Goal: Task Accomplishment & Management: Use online tool/utility

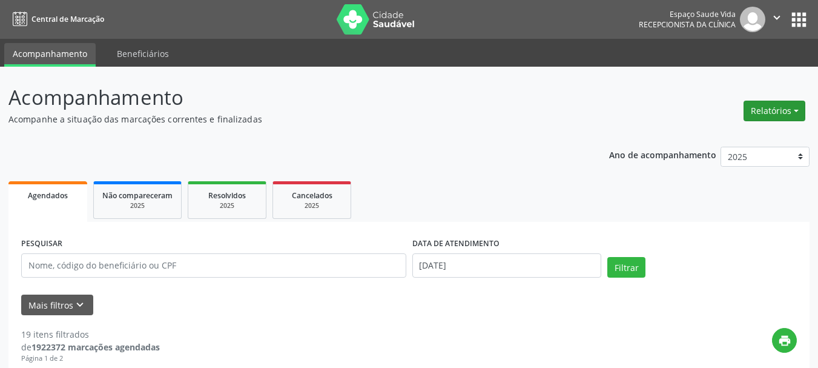
click at [755, 110] on button "Relatórios" at bounding box center [775, 111] width 62 height 21
click at [705, 136] on link "Agendamentos" at bounding box center [741, 136] width 130 height 17
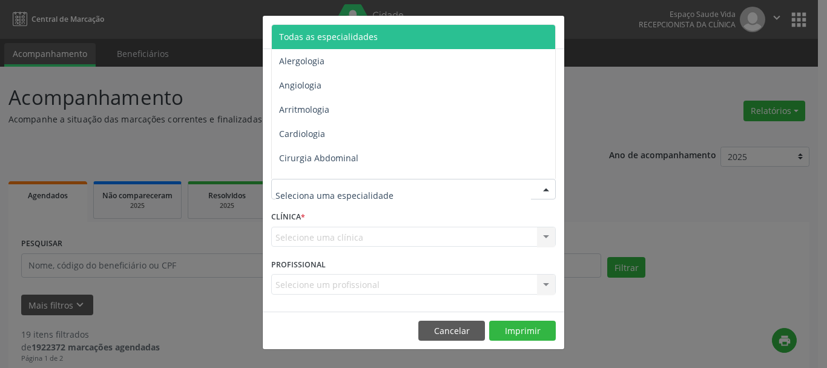
click at [341, 39] on span "Todas as especialidades" at bounding box center [328, 37] width 99 height 12
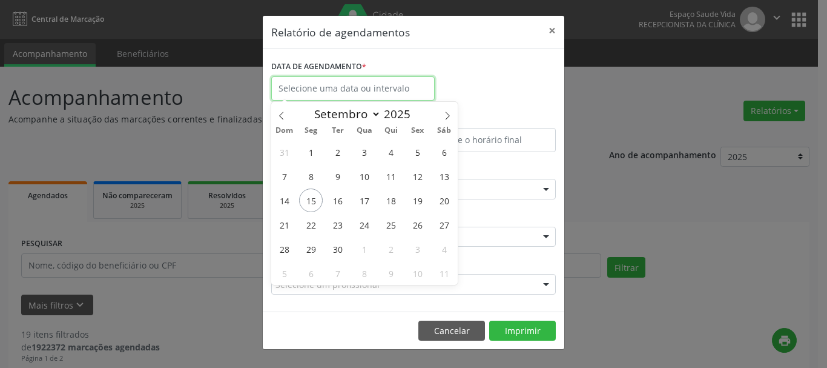
click at [325, 88] on input "text" at bounding box center [353, 88] width 164 height 24
click at [371, 197] on span "17" at bounding box center [365, 200] width 24 height 24
type input "17/09/2025"
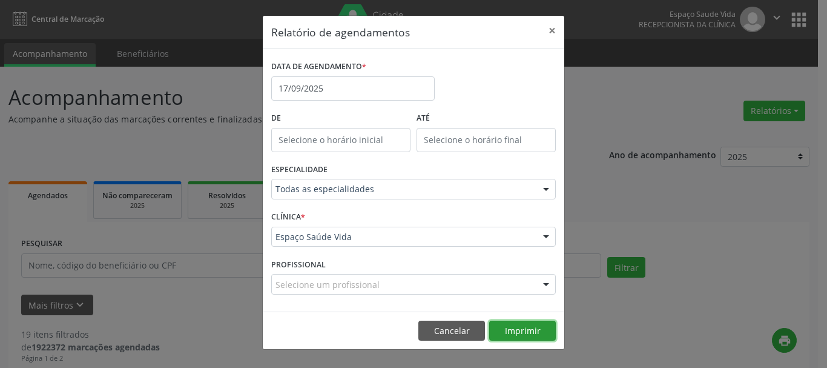
click at [523, 331] on button "Imprimir" at bounding box center [522, 330] width 67 height 21
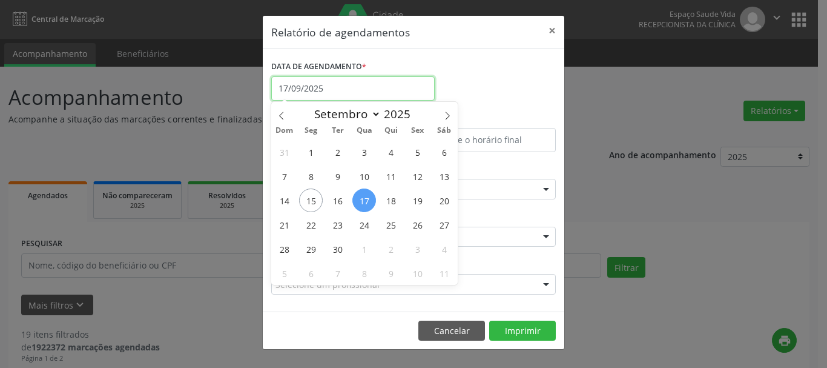
click at [380, 79] on input "17/09/2025" at bounding box center [353, 88] width 164 height 24
click at [339, 199] on span "16" at bounding box center [338, 200] width 24 height 24
type input "[DATE]"
click at [339, 199] on span "16" at bounding box center [338, 200] width 24 height 24
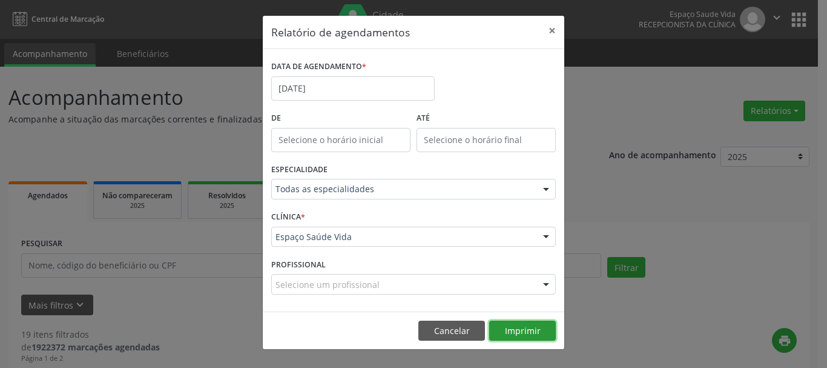
click at [529, 326] on button "Imprimir" at bounding box center [522, 330] width 67 height 21
